Goal: Communication & Community: Answer question/provide support

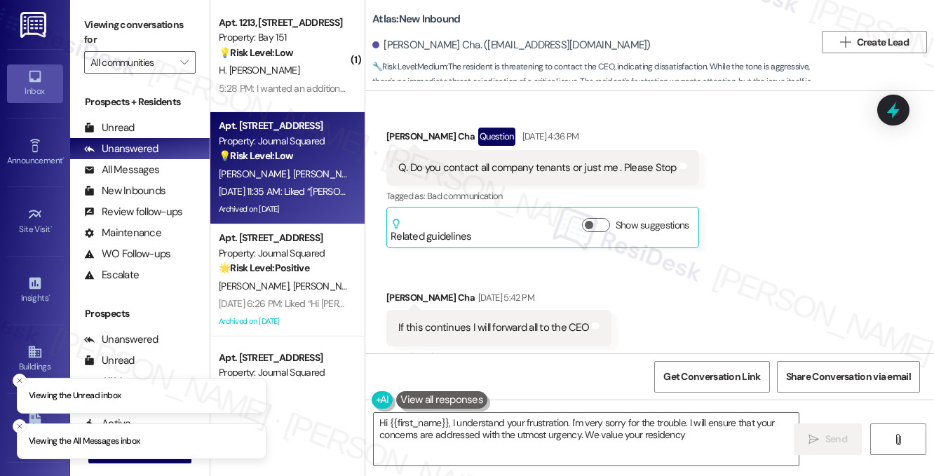
type textarea "Hi {{first_name}}, I understand your frustration. I'm very sorry for the troubl…"
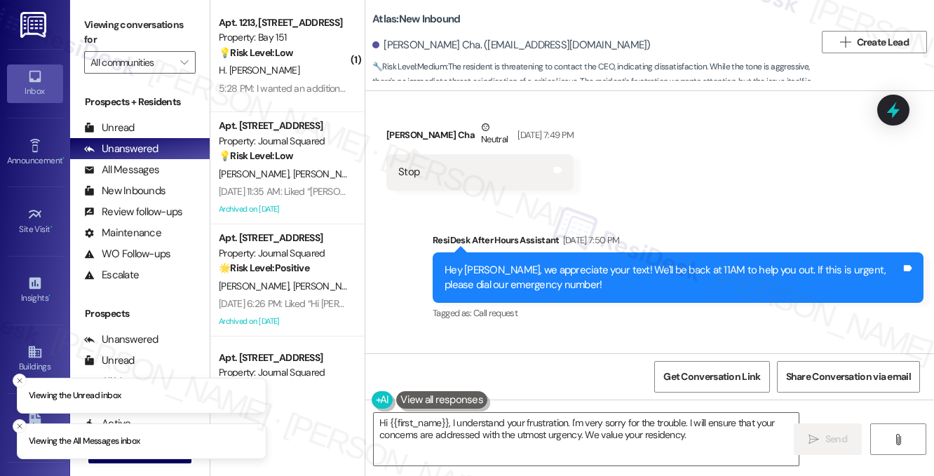
scroll to position [2592, 0]
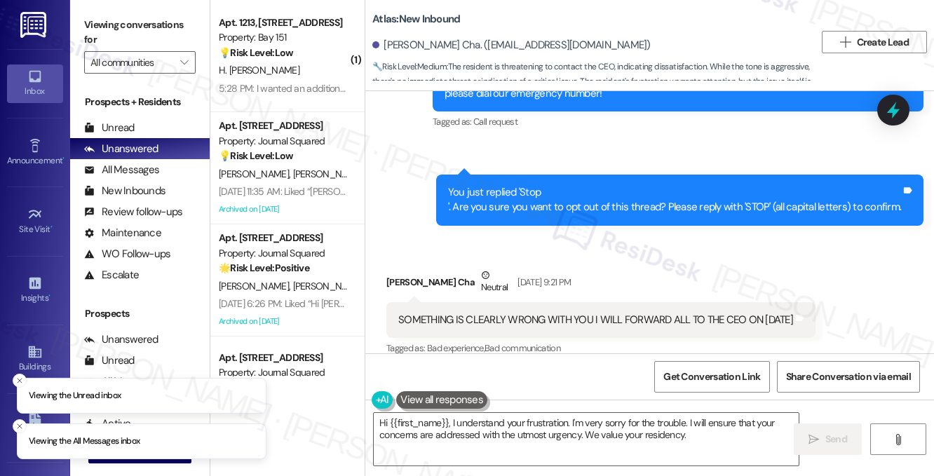
click at [475, 313] on div "SOMETHING IS CLEARLY WRONG WITH YOU I WILL FORWARD ALL TO THE CEO ON TOMORROW" at bounding box center [595, 320] width 395 height 15
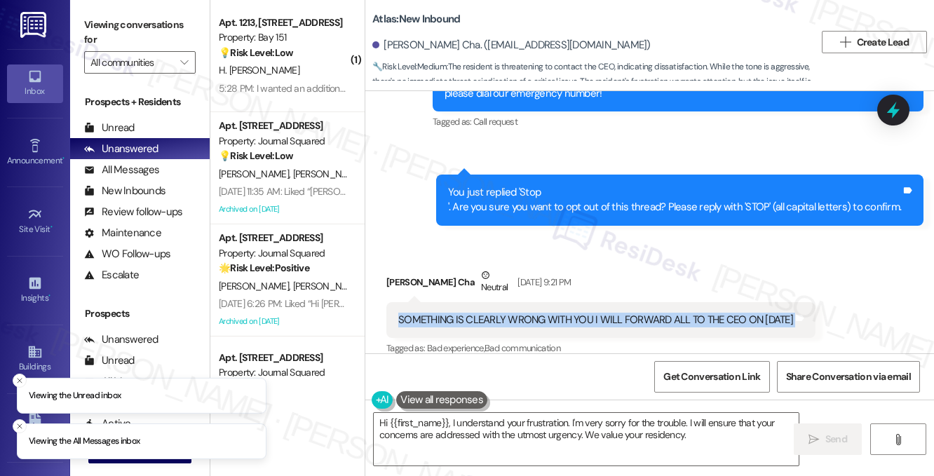
click at [475, 313] on div "SOMETHING IS CLEARLY WRONG WITH YOU I WILL FORWARD ALL TO THE CEO ON TOMORROW" at bounding box center [595, 320] width 395 height 15
click at [566, 313] on div "SOMETHING IS CLEARLY WRONG WITH YOU I WILL FORWARD ALL TO THE CEO ON TOMORROW" at bounding box center [595, 320] width 395 height 15
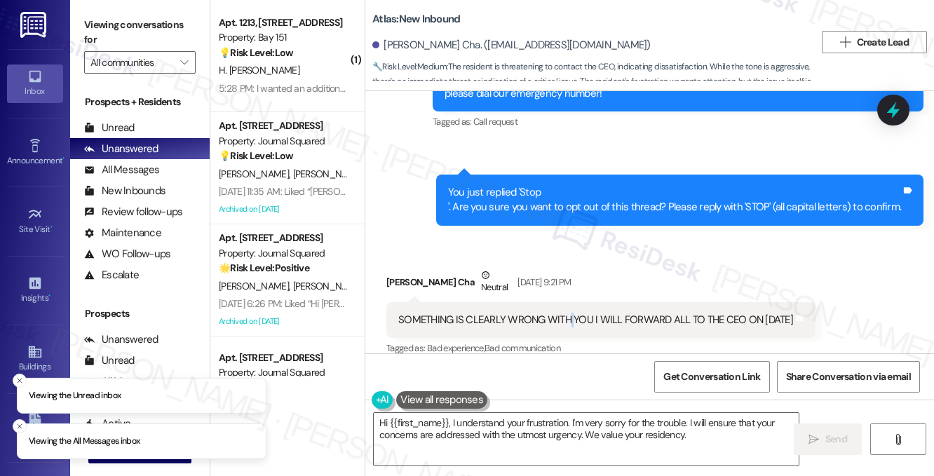
click at [566, 313] on div "SOMETHING IS CLEARLY WRONG WITH YOU I WILL FORWARD ALL TO THE CEO ON TOMORROW" at bounding box center [595, 320] width 395 height 15
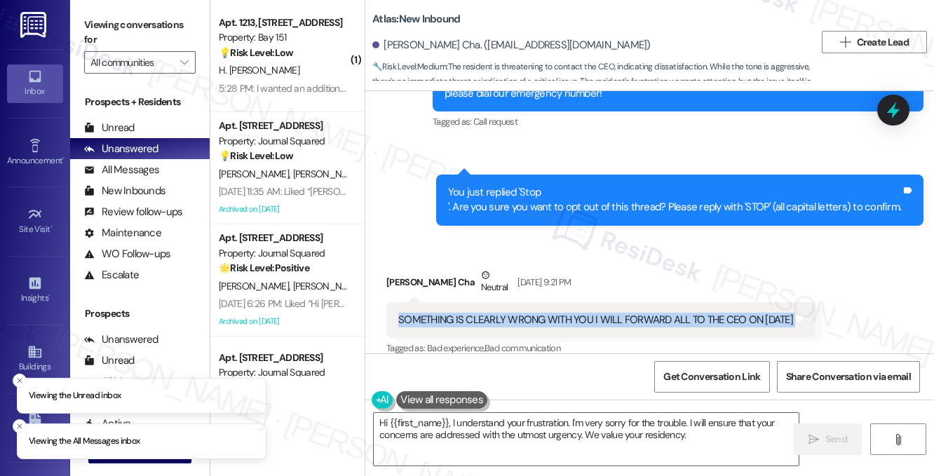
click at [566, 313] on div "SOMETHING IS CLEARLY WRONG WITH YOU I WILL FORWARD ALL TO THE CEO ON TOMORROW" at bounding box center [595, 320] width 395 height 15
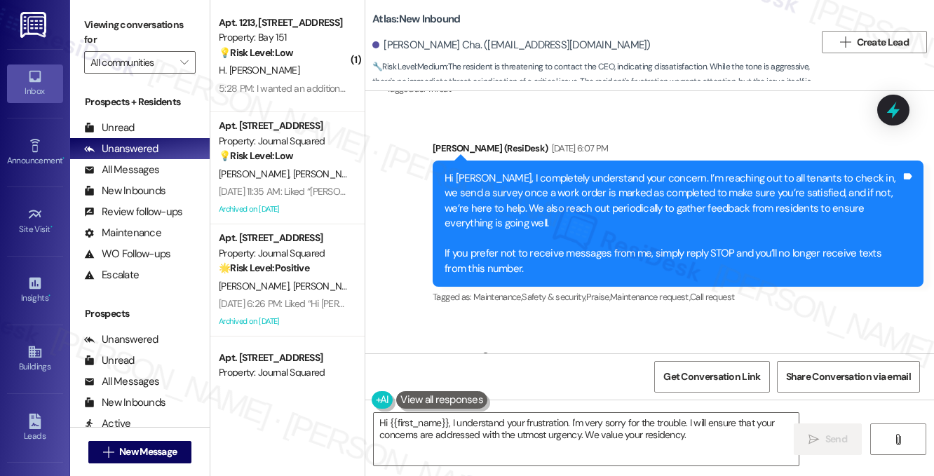
scroll to position [2101, 0]
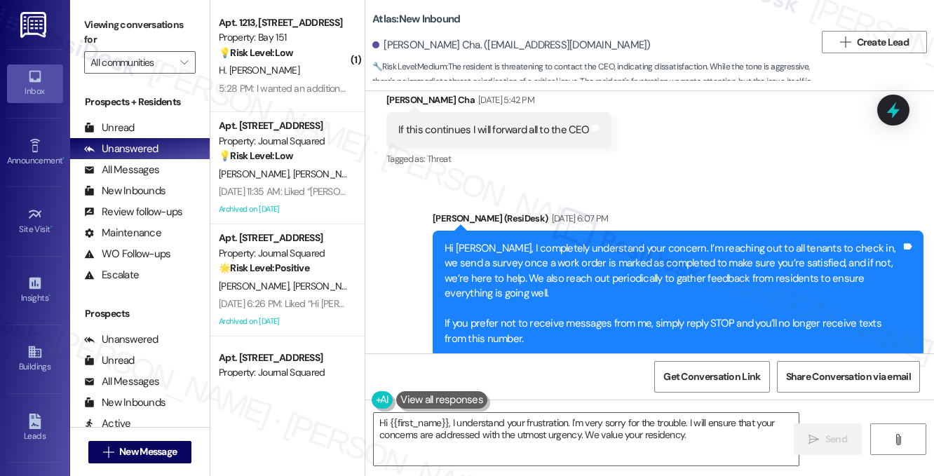
click at [567, 241] on div "Hi Leatrice, I completely understand your concern. I’m reaching out to all tena…" at bounding box center [672, 293] width 456 height 105
click at [568, 241] on div "Hi Leatrice, I completely understand your concern. I’m reaching out to all tena…" at bounding box center [672, 293] width 456 height 105
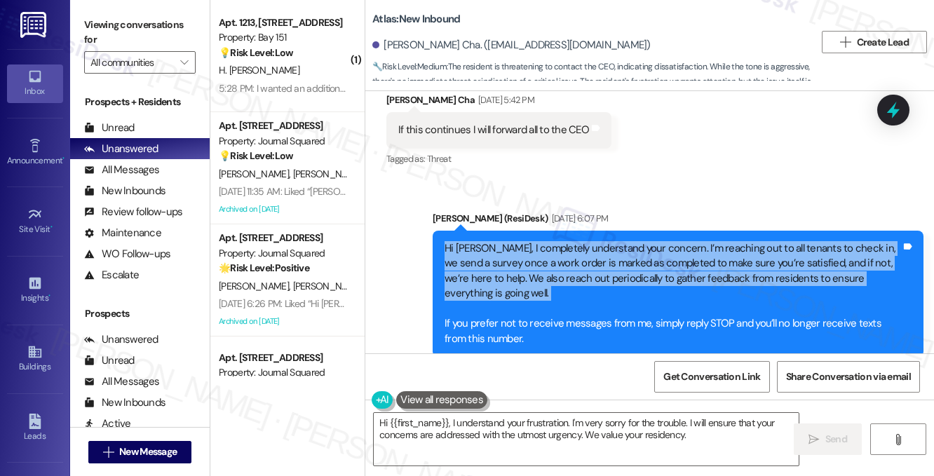
click at [568, 241] on div "Hi Leatrice, I completely understand your concern. I’m reaching out to all tena…" at bounding box center [672, 293] width 456 height 105
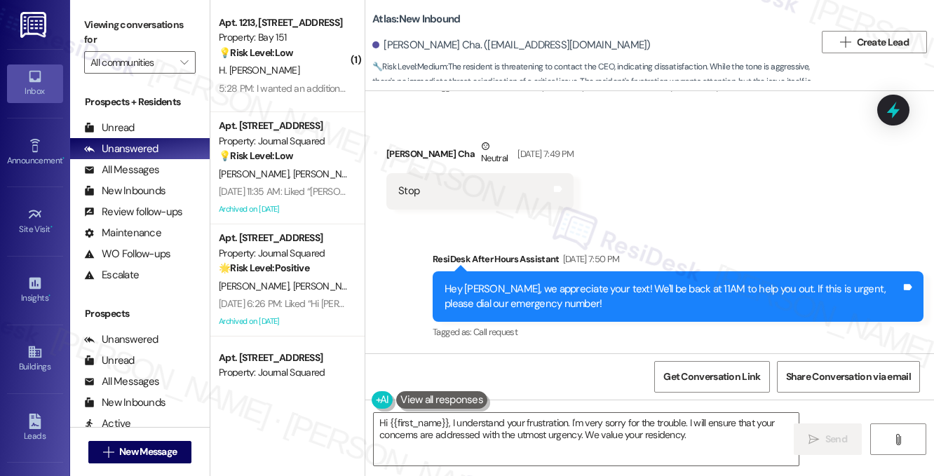
click at [508, 288] on div "Hey Leatrice, we appreciate your text! We'll be back at 11AM to help you out. I…" at bounding box center [672, 297] width 456 height 30
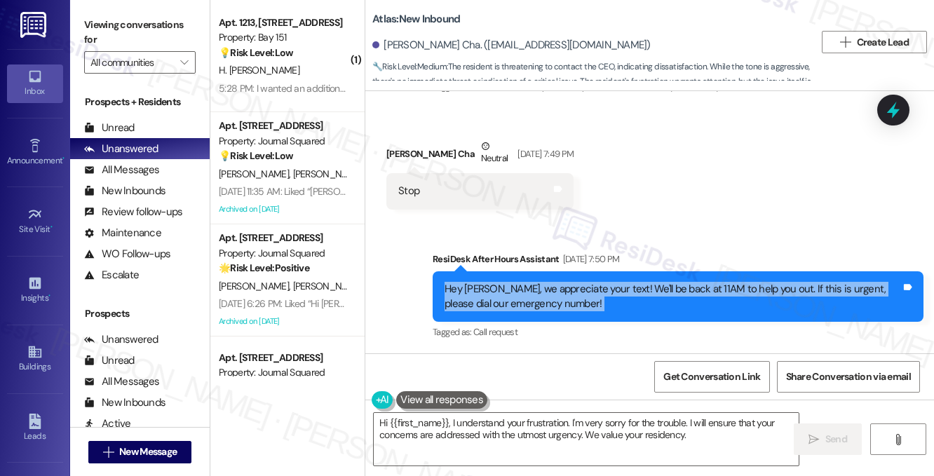
click at [508, 288] on div "Hey Leatrice, we appreciate your text! We'll be back at 11AM to help you out. I…" at bounding box center [672, 297] width 456 height 30
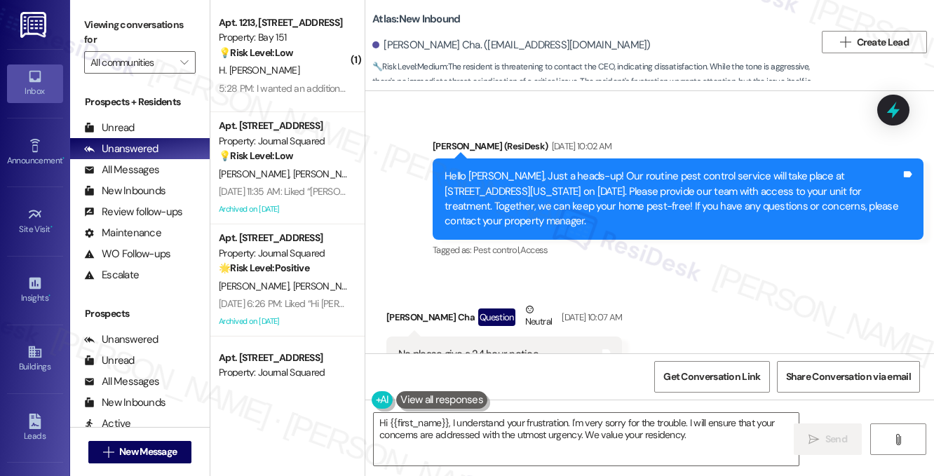
scroll to position [700, 0]
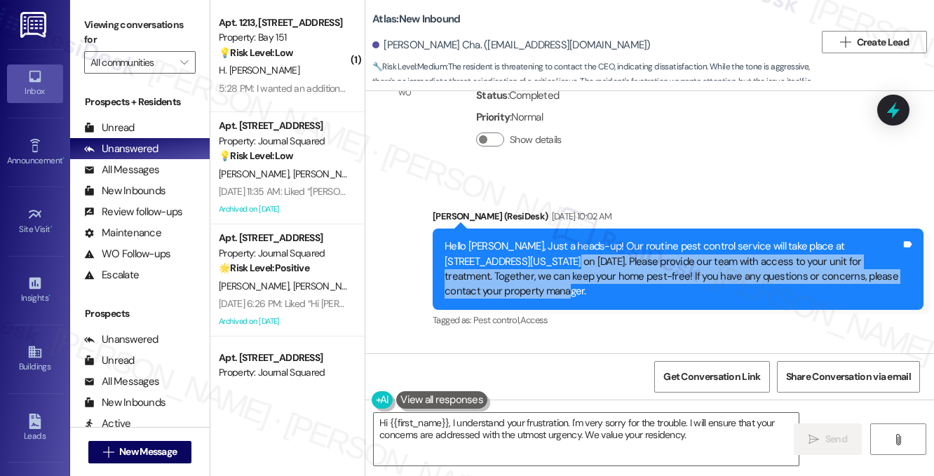
drag, startPoint x: 502, startPoint y: 264, endPoint x: 557, endPoint y: 285, distance: 58.6
click at [557, 285] on div "Hello Leatrice, Just a heads-up! Our routine pest control service will take pla…" at bounding box center [672, 269] width 456 height 60
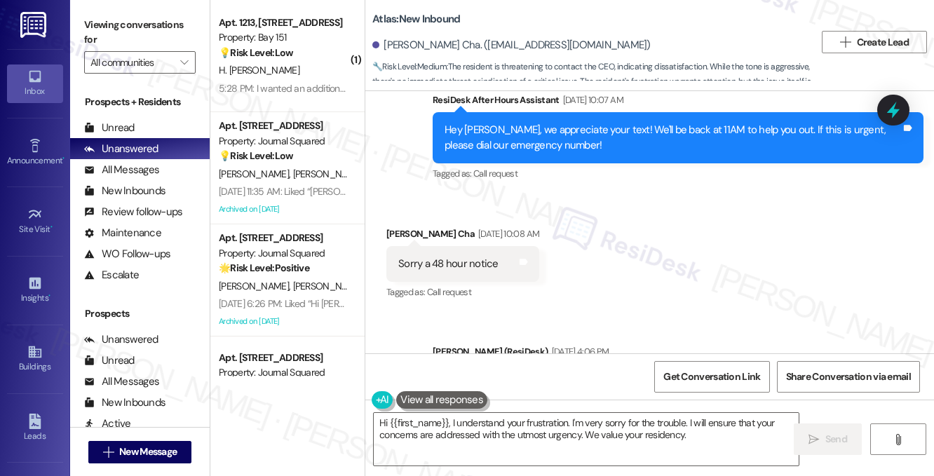
scroll to position [1330, 0]
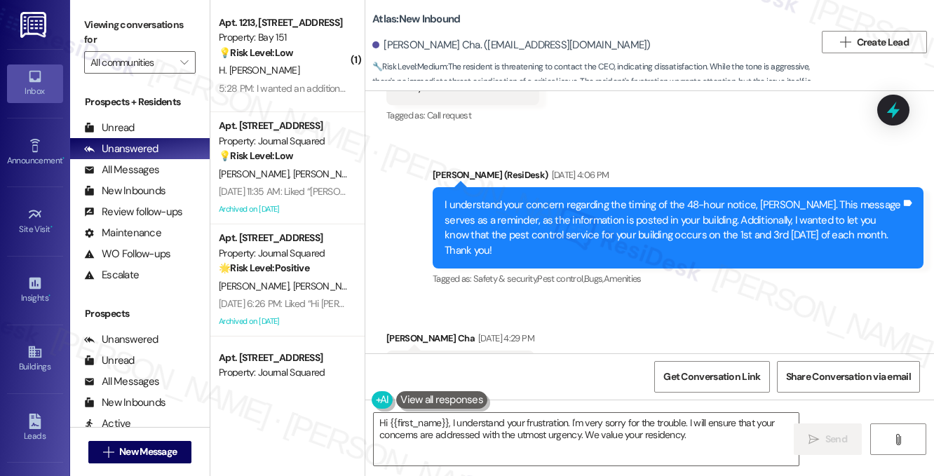
click at [504, 220] on div "I understand your concern regarding the timing of the 48-hour notice, Leatrice.…" at bounding box center [672, 228] width 456 height 60
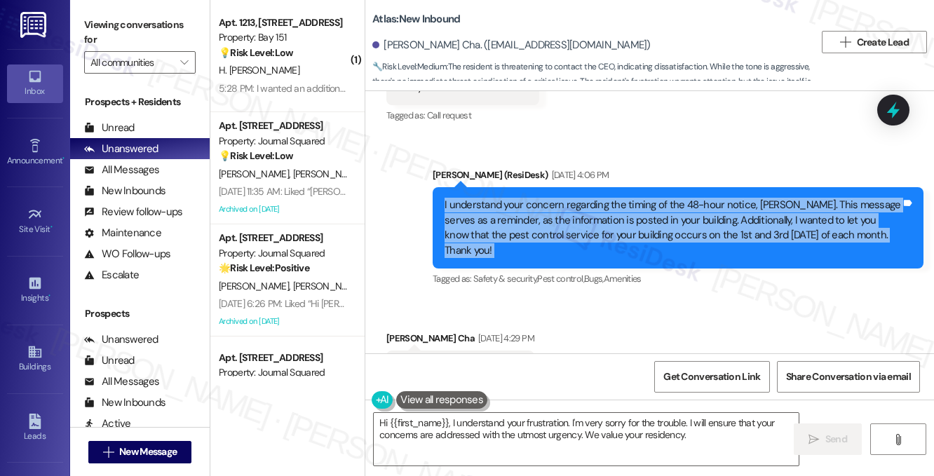
click at [504, 220] on div "I understand your concern regarding the timing of the 48-hour notice, Leatrice.…" at bounding box center [672, 228] width 456 height 60
click at [527, 218] on div "I understand your concern regarding the timing of the 48-hour notice, Leatrice.…" at bounding box center [672, 228] width 456 height 60
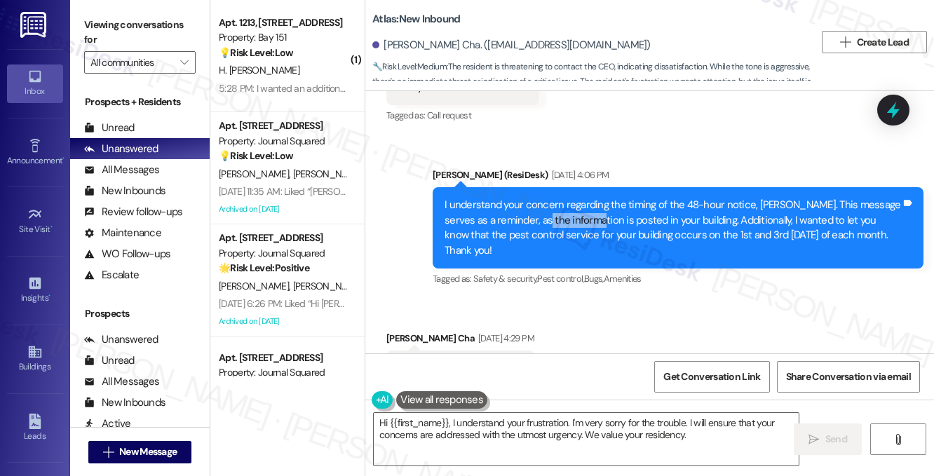
click at [527, 218] on div "I understand your concern regarding the timing of the 48-hour notice, Leatrice.…" at bounding box center [672, 228] width 456 height 60
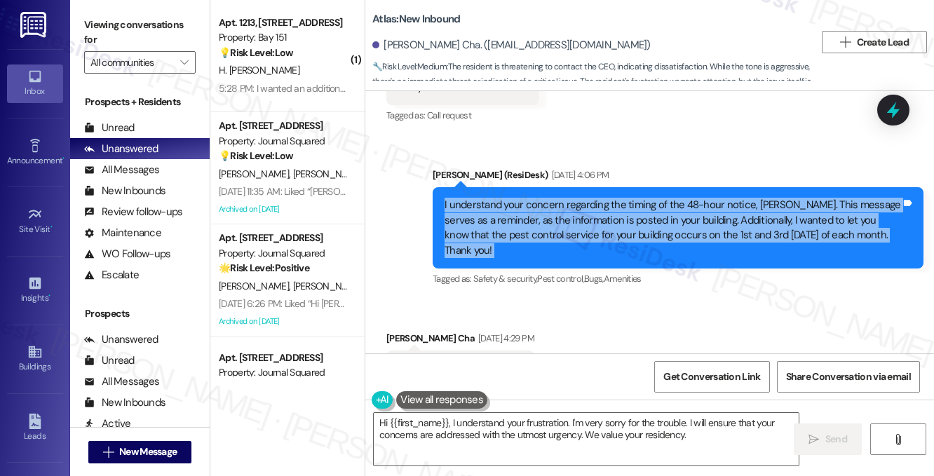
click at [527, 218] on div "I understand your concern regarding the timing of the 48-hour notice, Leatrice.…" at bounding box center [672, 228] width 456 height 60
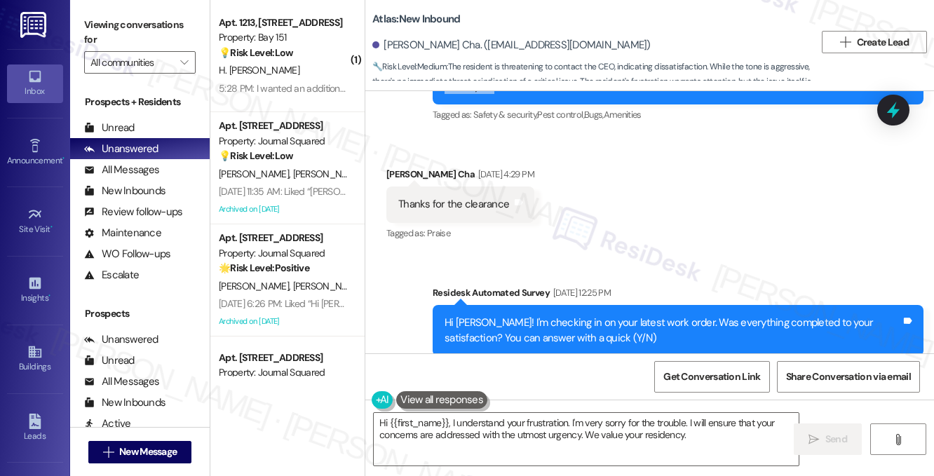
scroll to position [1541, 0]
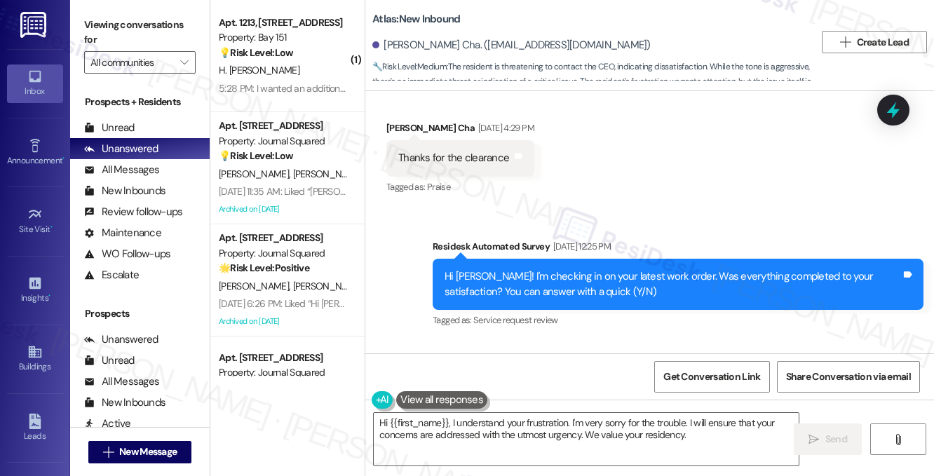
click at [472, 269] on div "Hi Leatrice! I'm checking in on your latest work order. Was everything complete…" at bounding box center [672, 284] width 456 height 30
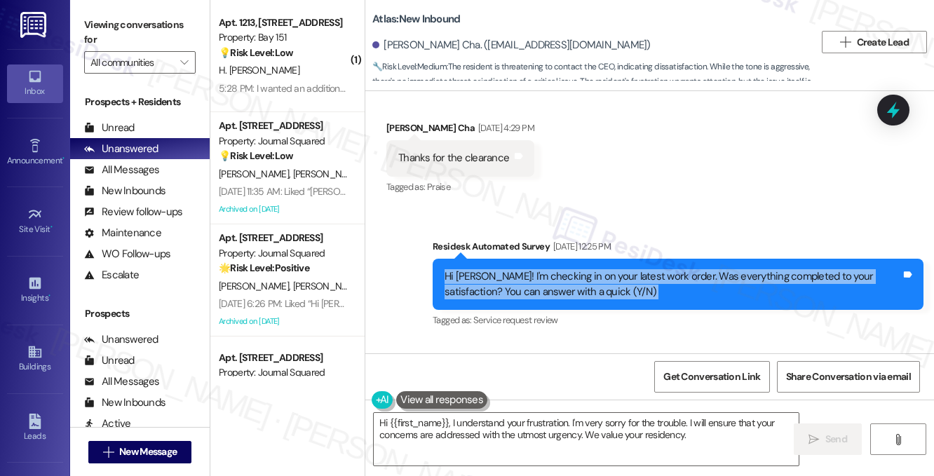
click at [472, 269] on div "Hi Leatrice! I'm checking in on your latest work order. Was everything complete…" at bounding box center [672, 284] width 456 height 30
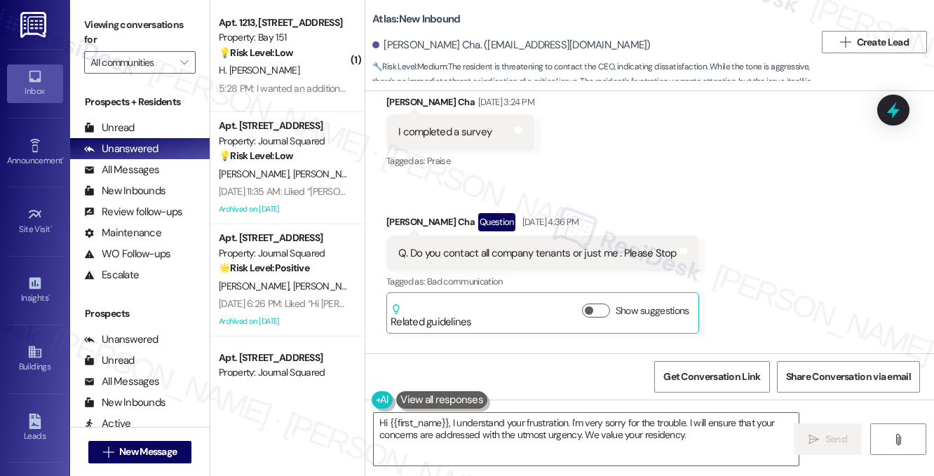
scroll to position [1891, 0]
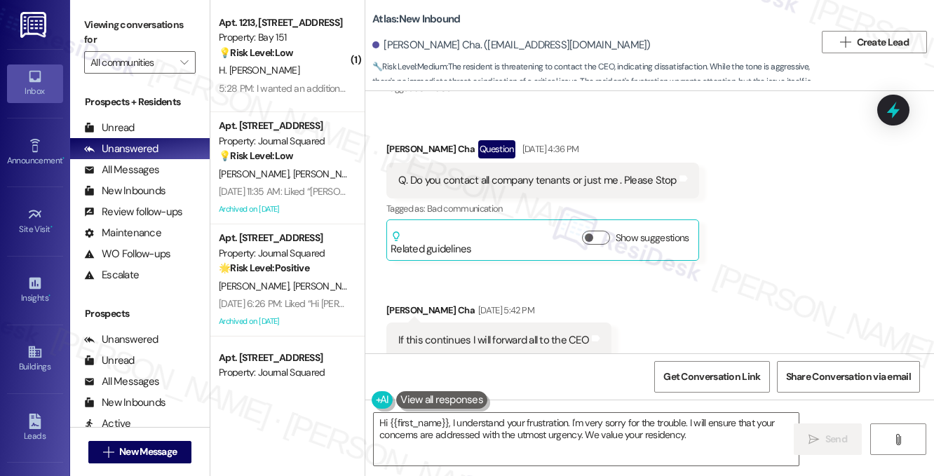
click at [432, 173] on div "Q. Do you contact all company tenants or just me . Please Stop" at bounding box center [537, 180] width 278 height 15
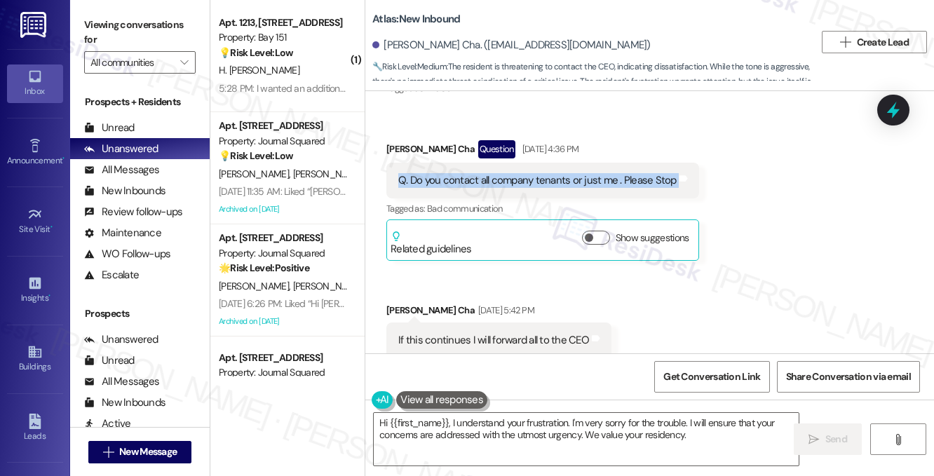
click at [432, 173] on div "Q. Do you contact all company tenants or just me . Please Stop" at bounding box center [537, 180] width 278 height 15
click at [482, 173] on div "Q. Do you contact all company tenants or just me . Please Stop" at bounding box center [537, 180] width 278 height 15
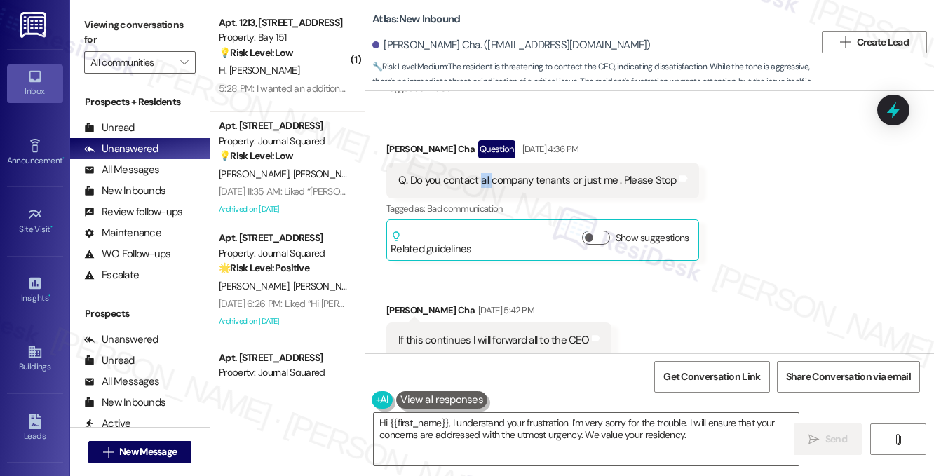
click at [482, 173] on div "Q. Do you contact all company tenants or just me . Please Stop" at bounding box center [537, 180] width 278 height 15
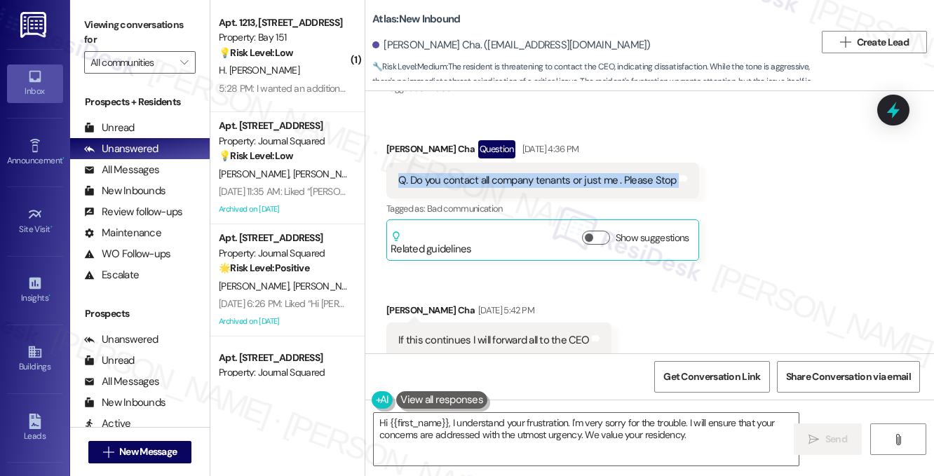
click at [482, 173] on div "Q. Do you contact all company tenants or just me . Please Stop" at bounding box center [537, 180] width 278 height 15
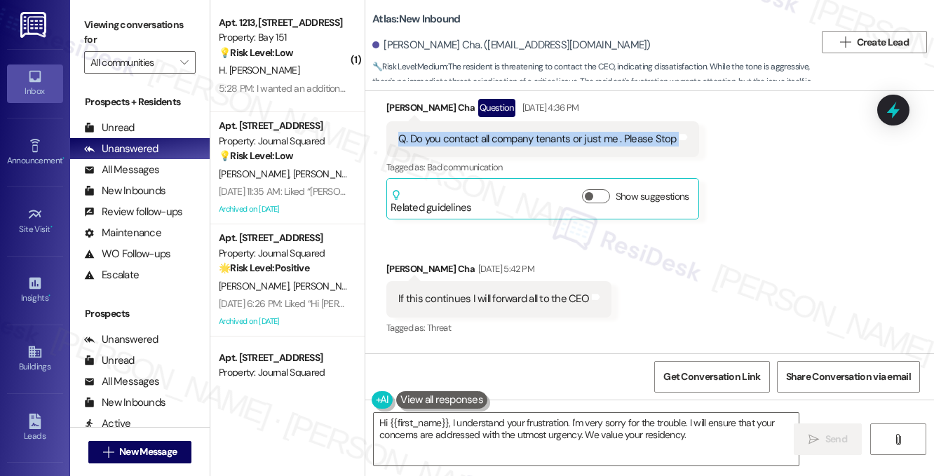
scroll to position [2031, 0]
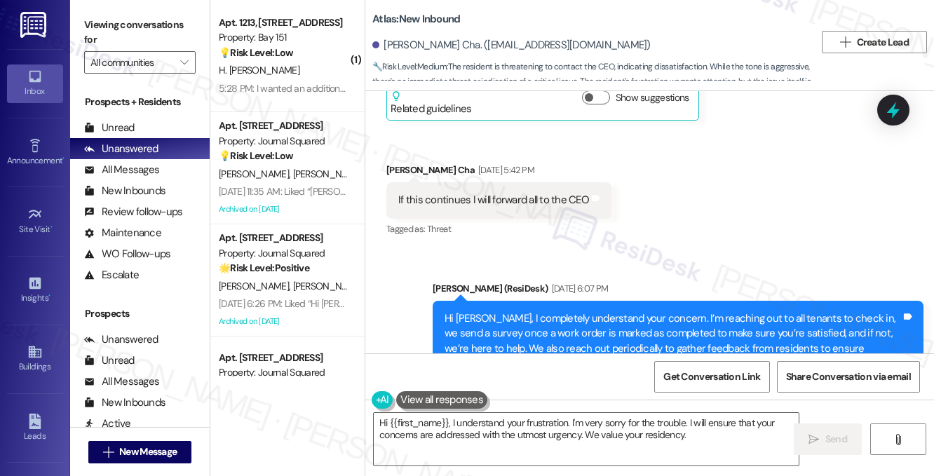
click at [466, 193] on div "If this continues I will forward all to the CEO" at bounding box center [493, 200] width 191 height 15
drag, startPoint x: 383, startPoint y: 44, endPoint x: 624, endPoint y: 47, distance: 240.4
click at [624, 47] on div "Leatrice Lumpkin Cha. (lumpkinleatrice60@gmail.com)" at bounding box center [593, 46] width 442 height 28
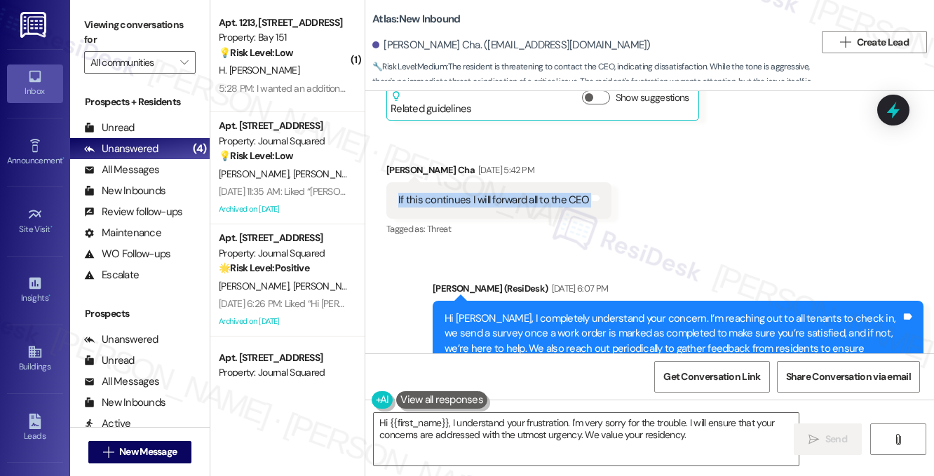
copy div "Leatrice Lumpkin Cha. (lumpkinleatrice60@gmail.com)"
click at [175, 22] on label "Viewing conversations for" at bounding box center [139, 32] width 111 height 37
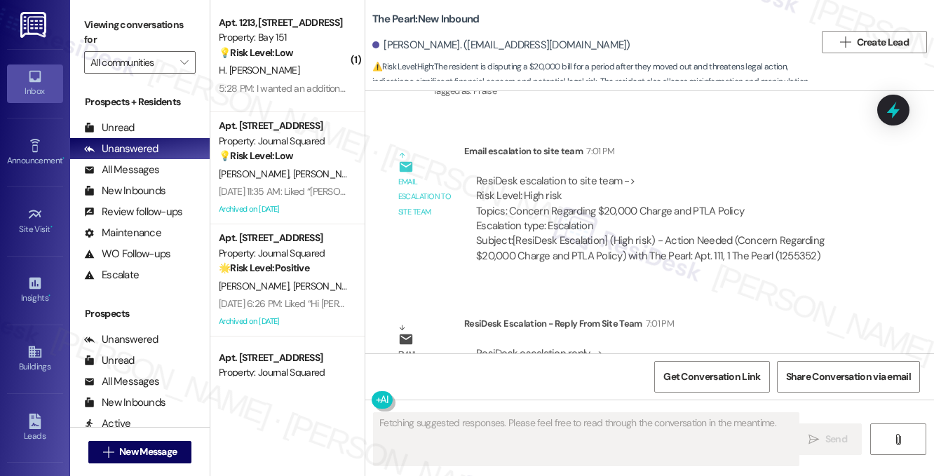
scroll to position [26829, 0]
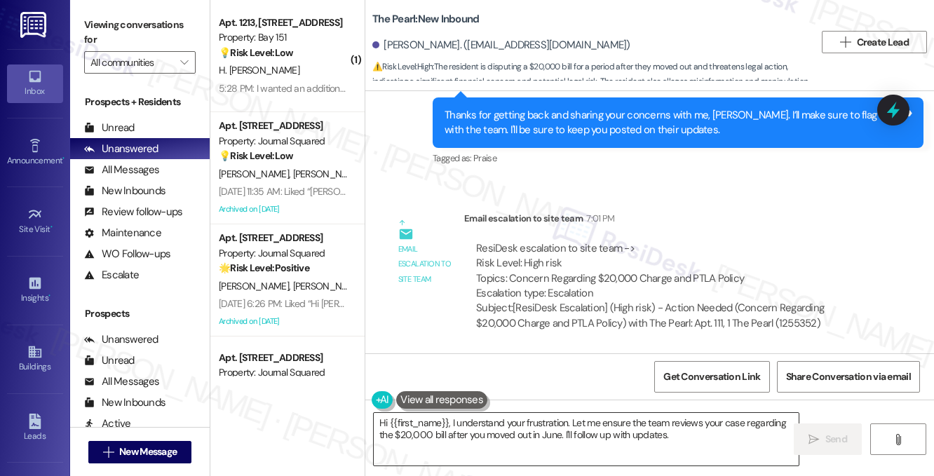
click at [504, 432] on textarea "Hi {{first_name}}, I understand your frustration. Let me ensure the team review…" at bounding box center [586, 439] width 425 height 53
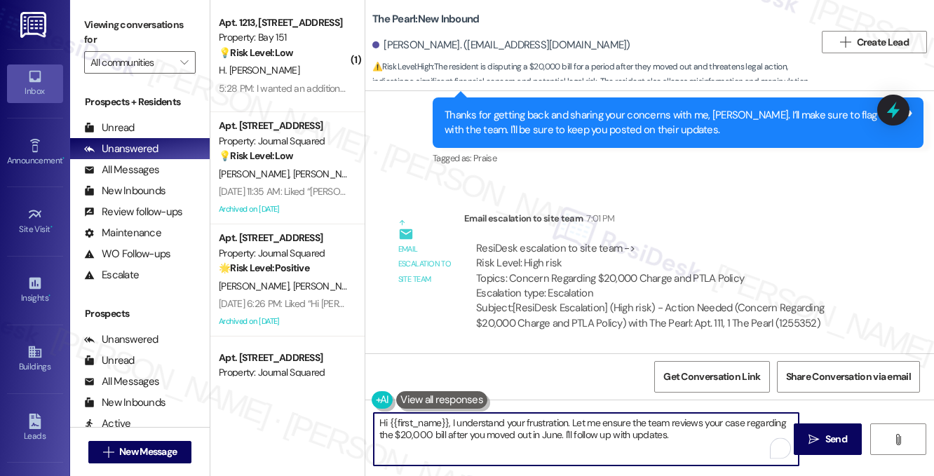
drag, startPoint x: 693, startPoint y: 437, endPoint x: 450, endPoint y: 420, distance: 243.2
click at [450, 420] on textarea "Hi {{first_name}}, I understand your frustration. Let me ensure the team review…" at bounding box center [586, 439] width 425 height 53
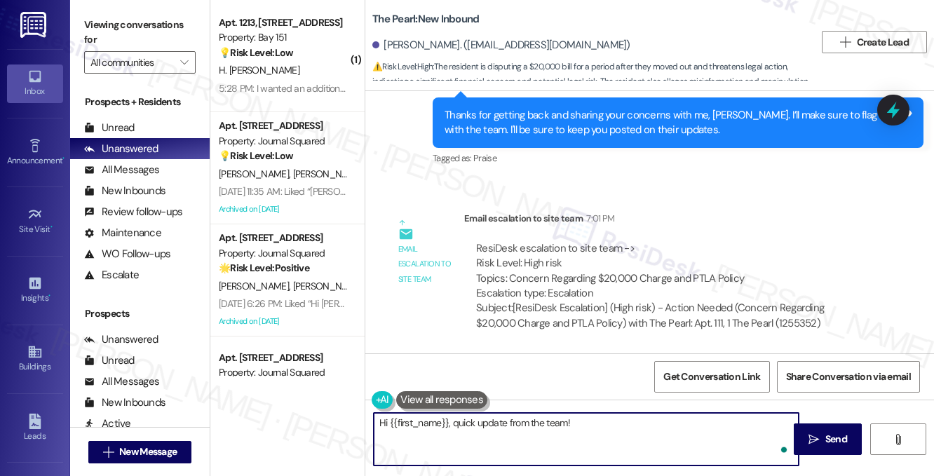
paste textarea "The information was communicated in the original lease signed. However, the fin…"
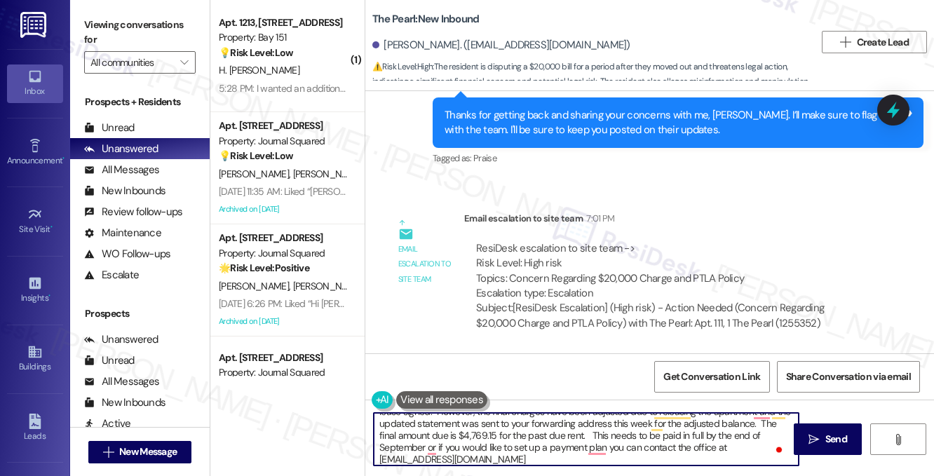
scroll to position [0, 0]
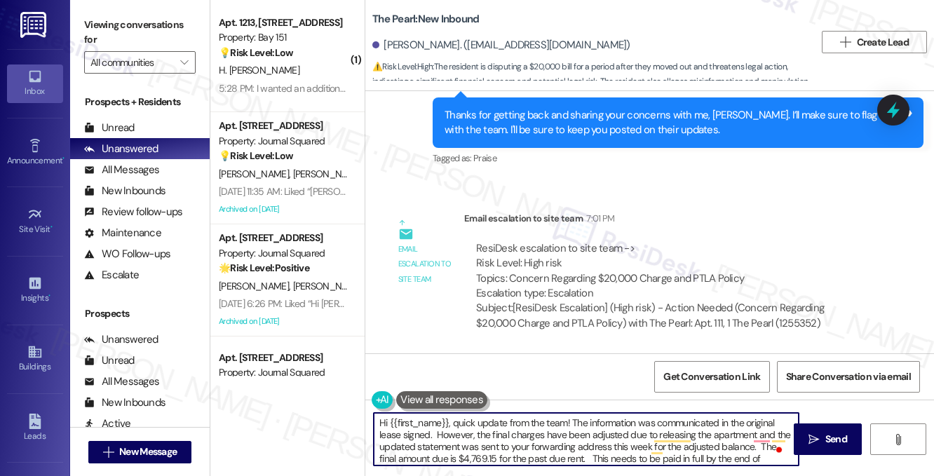
click at [575, 421] on textarea "Hi {{first_name}}, quick update from the team! The information was communicated…" at bounding box center [586, 439] width 425 height 53
click at [638, 425] on textarea "Hi {{first_name}}, quick update from the team! They have informed that the info…" at bounding box center [586, 439] width 425 height 53
click at [614, 423] on textarea "Hi {{first_name}}, quick update from the team! They have confirmed that the inf…" at bounding box center [586, 439] width 425 height 53
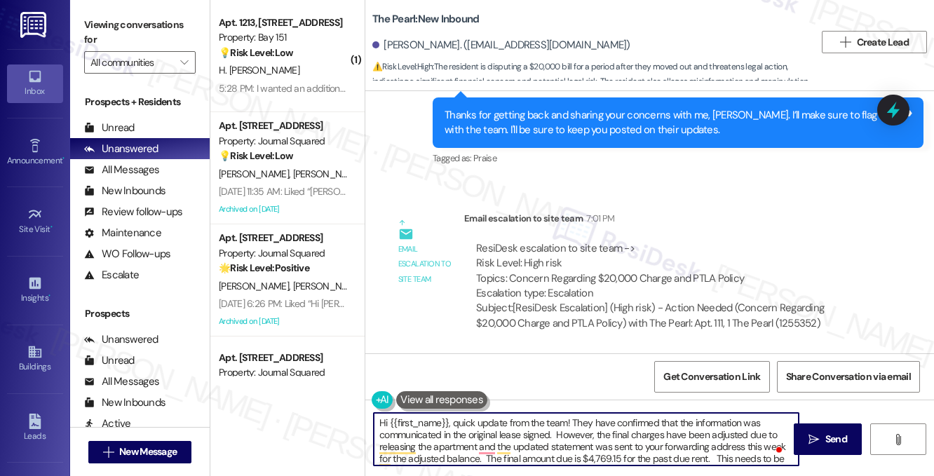
click at [614, 423] on textarea "Hi {{first_name}}, quick update from the team! They have confirmed that the inf…" at bounding box center [586, 439] width 425 height 53
click at [590, 426] on textarea "Hi {{first_name}}, quick update from the team! They have confirmed that the inf…" at bounding box center [586, 439] width 425 height 53
click at [562, 435] on textarea "Hi {{first_name}}, quick update from the team! They have confirmed that the inf…" at bounding box center [586, 439] width 425 height 53
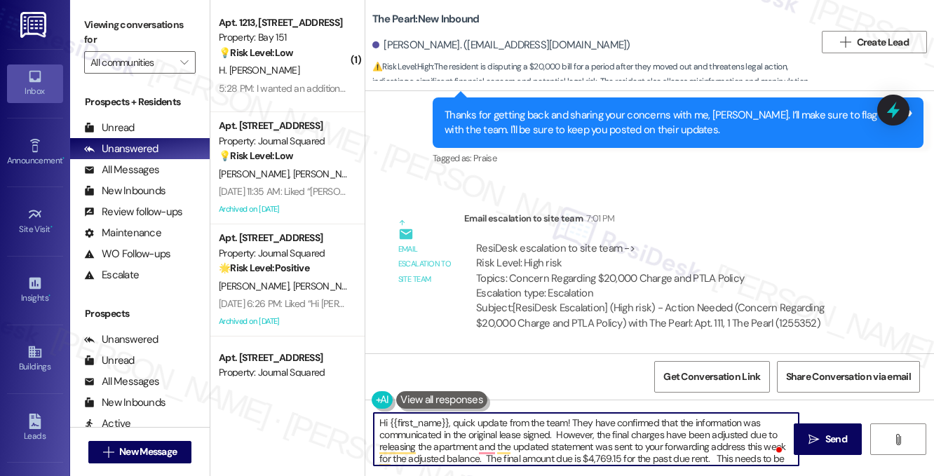
click at [562, 439] on textarea "Hi {{first_name}}, quick update from the team! They have confirmed that the inf…" at bounding box center [586, 439] width 425 height 53
click at [624, 427] on textarea "Hi {{first_name}}, quick update from the team! They have confirmed that the inf…" at bounding box center [586, 439] width 425 height 53
click at [529, 442] on textarea "Hi {{first_name}}, quick update from the team! They have confirmed that the inf…" at bounding box center [586, 439] width 425 height 53
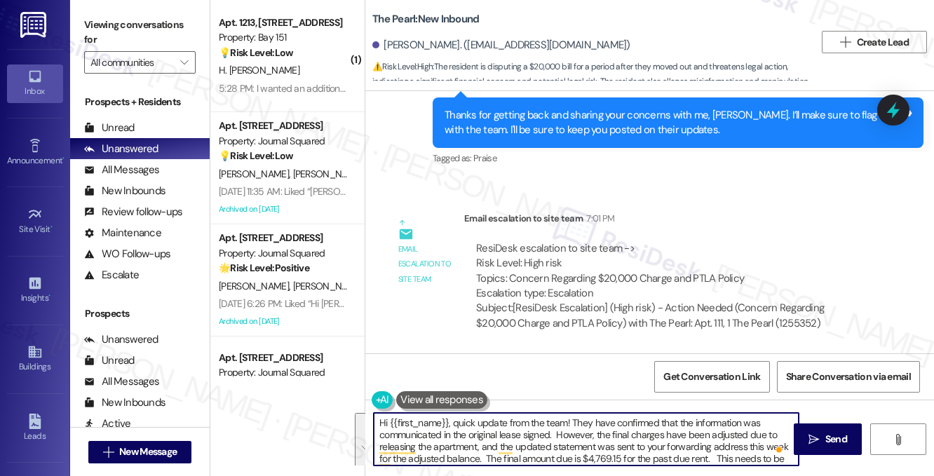
click at [529, 442] on textarea "Hi {{first_name}}, quick update from the team! They have confirmed that the inf…" at bounding box center [586, 439] width 425 height 53
click at [566, 438] on textarea "Hi {{first_name}}, quick update from the team! They have confirmed that the inf…" at bounding box center [586, 439] width 425 height 53
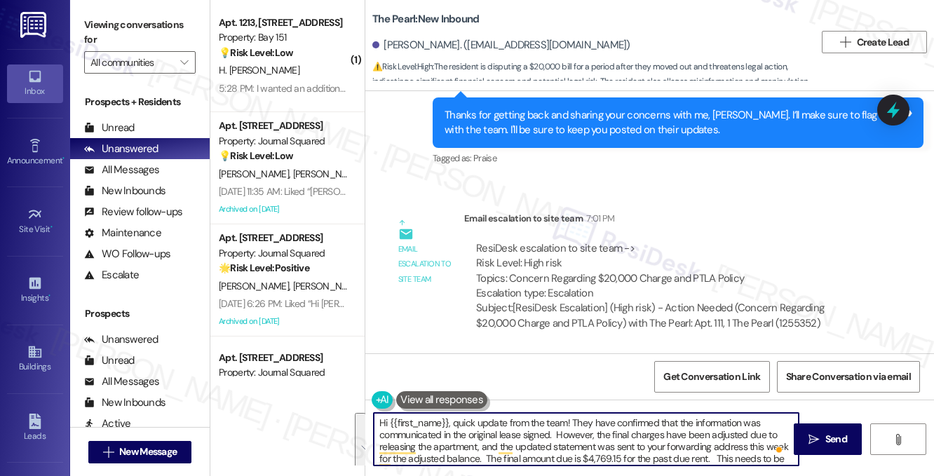
click at [611, 440] on textarea "Hi {{first_name}}, quick update from the team! They have confirmed that the inf…" at bounding box center [586, 439] width 425 height 53
click at [525, 451] on textarea "Hi {{first_name}}, quick update from the team! They have confirmed that the inf…" at bounding box center [586, 439] width 425 height 53
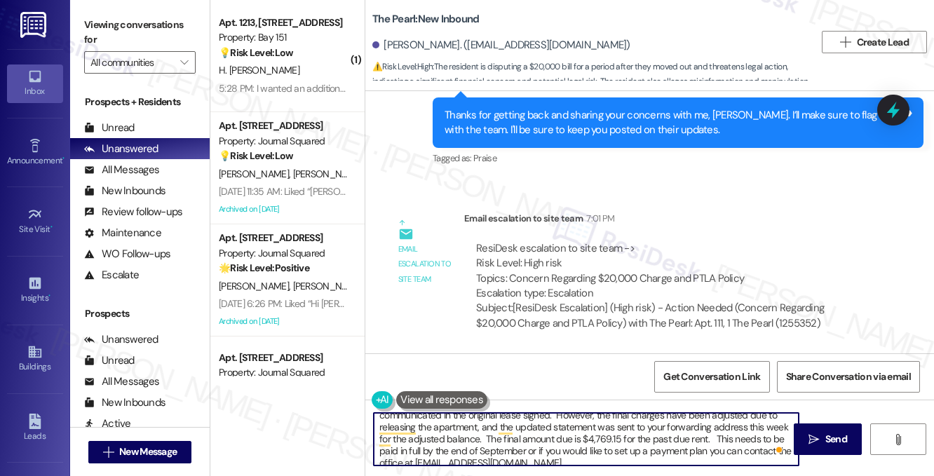
scroll to position [27, 0]
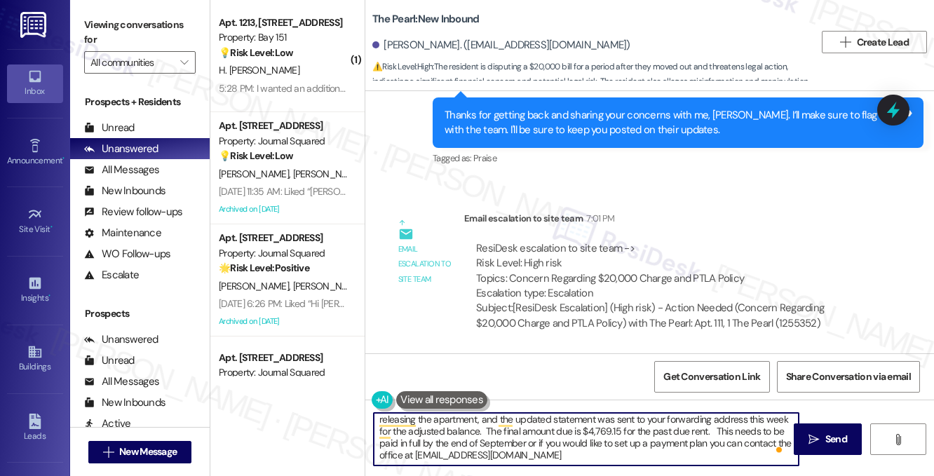
click at [485, 428] on textarea "Hi {{first_name}}, quick update from the team! They have confirmed that the inf…" at bounding box center [586, 439] width 425 height 53
click at [583, 433] on textarea "Hi {{first_name}}, quick update from the team! They have confirmed that the inf…" at bounding box center [586, 439] width 425 height 53
click at [439, 440] on textarea "Hi {{first_name}}, quick update from the team! They have confirmed that the inf…" at bounding box center [586, 439] width 425 height 53
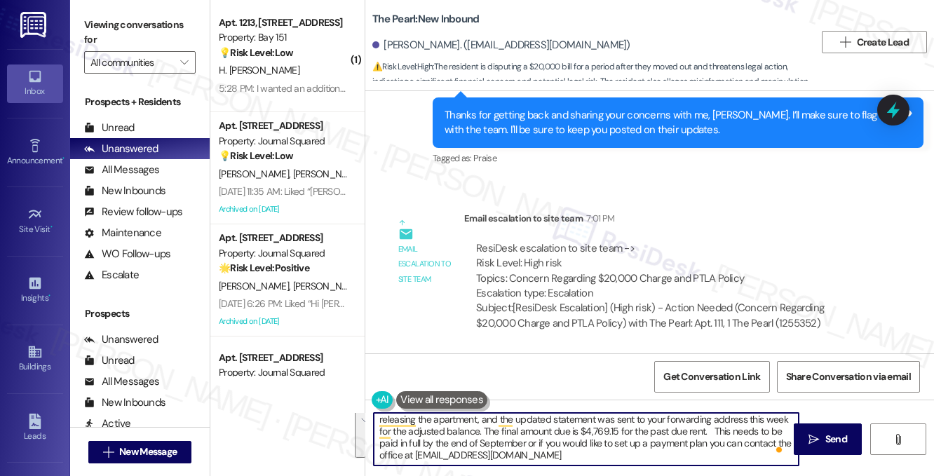
click at [439, 440] on textarea "Hi {{first_name}}, quick update from the team! They have confirmed that the inf…" at bounding box center [586, 439] width 425 height 53
click at [569, 442] on textarea "Hi {{first_name}}, quick update from the team! They have confirmed that the inf…" at bounding box center [586, 439] width 425 height 53
click at [549, 456] on textarea "Hi {{first_name}}, quick update from the team! They have confirmed that the inf…" at bounding box center [586, 439] width 425 height 53
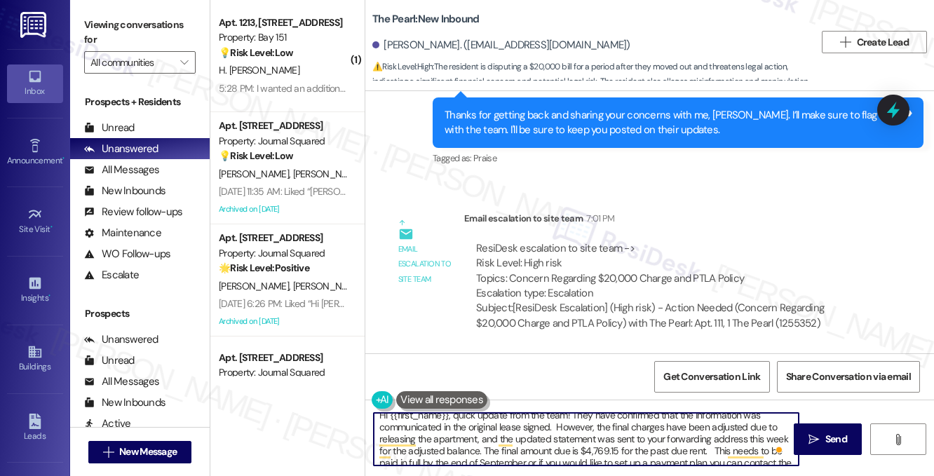
scroll to position [0, 0]
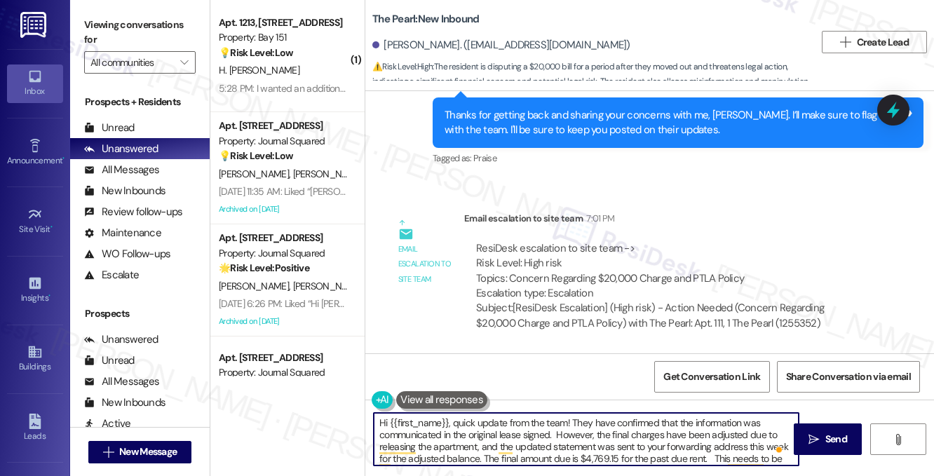
click at [638, 420] on textarea "Hi {{first_name}}, quick update from the team! They have confirmed that the inf…" at bounding box center [586, 439] width 425 height 53
click at [714, 426] on textarea "Hi {{first_name}}, quick update from the team! They have confirmed that the inf…" at bounding box center [586, 439] width 425 height 53
click at [626, 418] on textarea "Hi {{first_name}}, quick update from the team! They have confirmed that the inf…" at bounding box center [586, 439] width 425 height 53
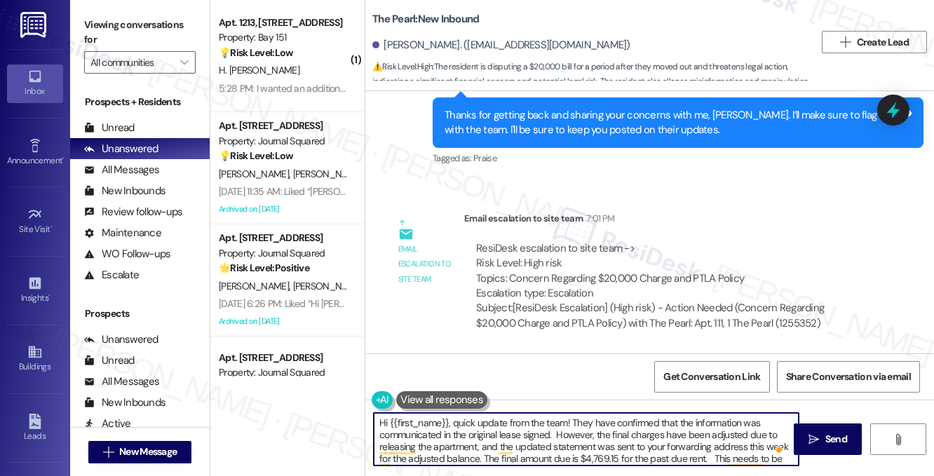
click at [626, 418] on textarea "Hi {{first_name}}, quick update from the team! They have confirmed that the inf…" at bounding box center [586, 439] width 425 height 53
click at [627, 417] on textarea "Hi {{first_name}}, quick update from the team! They have confirmed that the inf…" at bounding box center [586, 439] width 425 height 53
click at [645, 417] on textarea "Hi {{first_name}}, quick update from the team! They have confirmed that the inf…" at bounding box center [586, 439] width 425 height 53
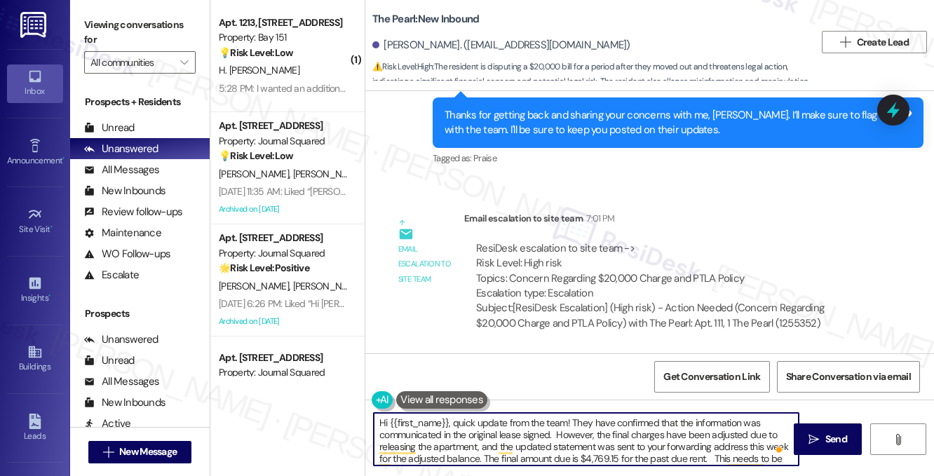
drag, startPoint x: 657, startPoint y: 420, endPoint x: 620, endPoint y: 422, distance: 37.2
click at [620, 422] on textarea "Hi {{first_name}}, quick update from the team! They have confirmed that the inf…" at bounding box center [586, 439] width 425 height 53
click at [507, 429] on textarea "Hi {{first_name}}, quick update from the team! They mentioned that the informat…" at bounding box center [586, 439] width 425 height 53
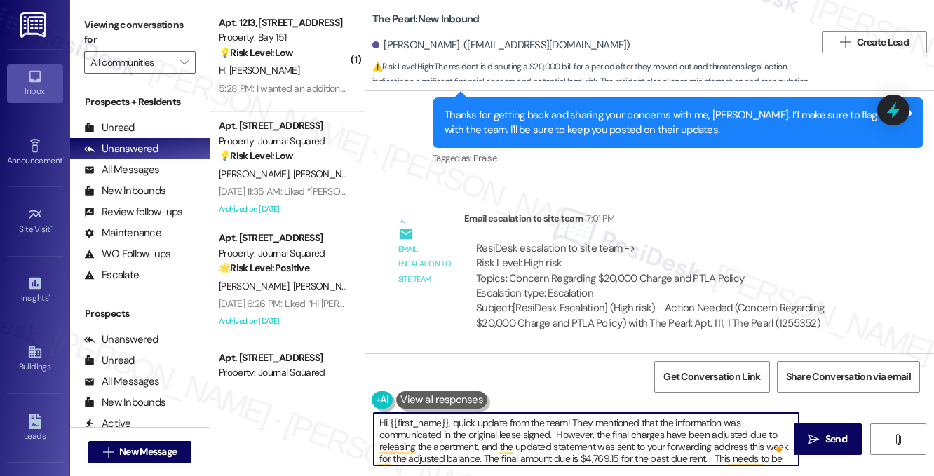
click at [507, 429] on textarea "Hi {{first_name}}, quick update from the team! They mentioned that the informat…" at bounding box center [586, 439] width 425 height 53
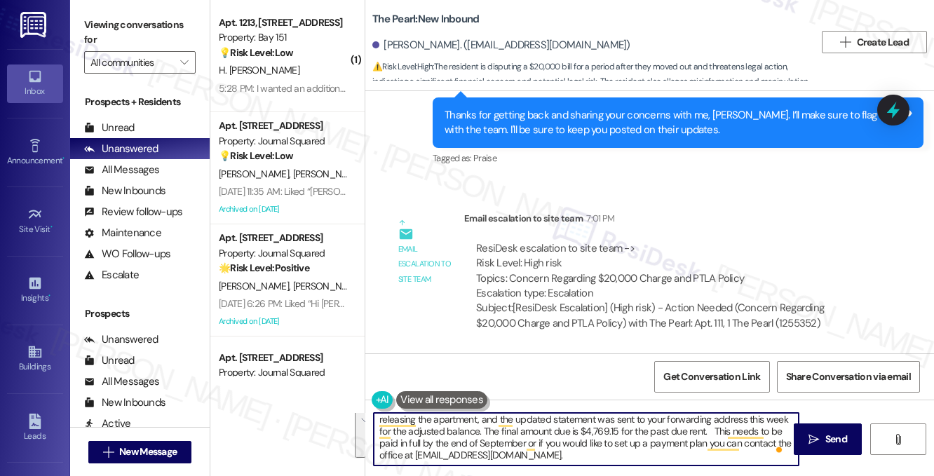
click at [651, 454] on textarea "Hi {{first_name}}, quick update from the team! They mentioned that the informat…" at bounding box center [586, 439] width 425 height 53
click at [709, 431] on textarea "Hi {{first_name}}, quick update from the team! They mentioned that the informat…" at bounding box center [586, 439] width 425 height 53
click at [435, 438] on textarea "Hi {{first_name}}, quick update from the team! They mentioned that the informat…" at bounding box center [586, 439] width 425 height 53
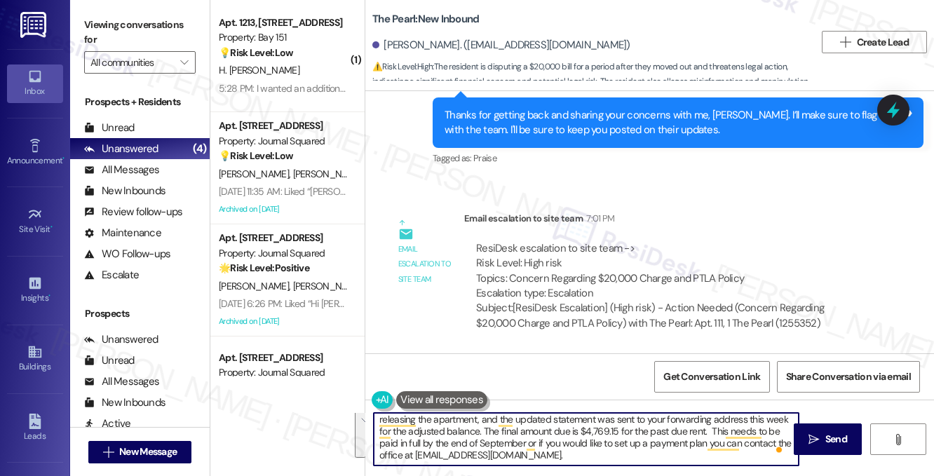
click at [592, 446] on textarea "Hi {{first_name}}, quick update from the team! They mentioned that the informat…" at bounding box center [586, 439] width 425 height 53
click at [589, 452] on textarea "Hi {{first_name}}, quick update from the team! They mentioned that the informat…" at bounding box center [586, 439] width 425 height 53
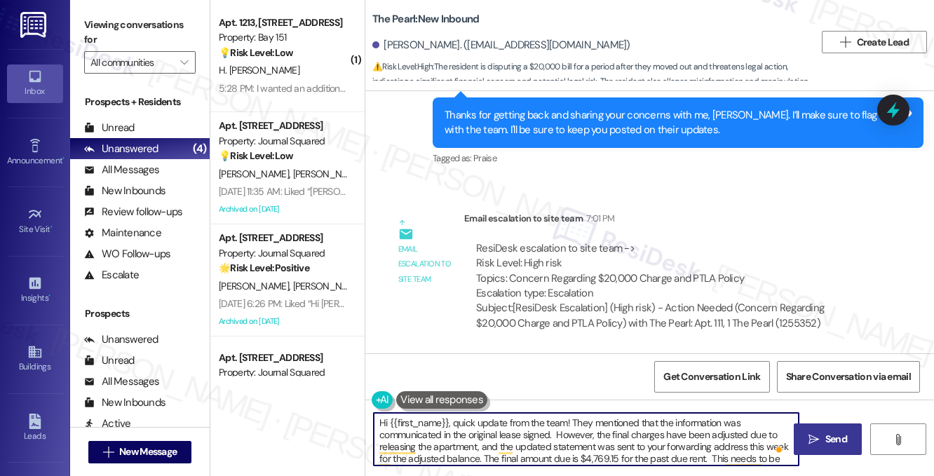
type textarea "Hi {{first_name}}, quick update from the team! They mentioned that the informat…"
click at [807, 435] on span " Send" at bounding box center [827, 439] width 44 height 15
